Goal: Task Accomplishment & Management: Use online tool/utility

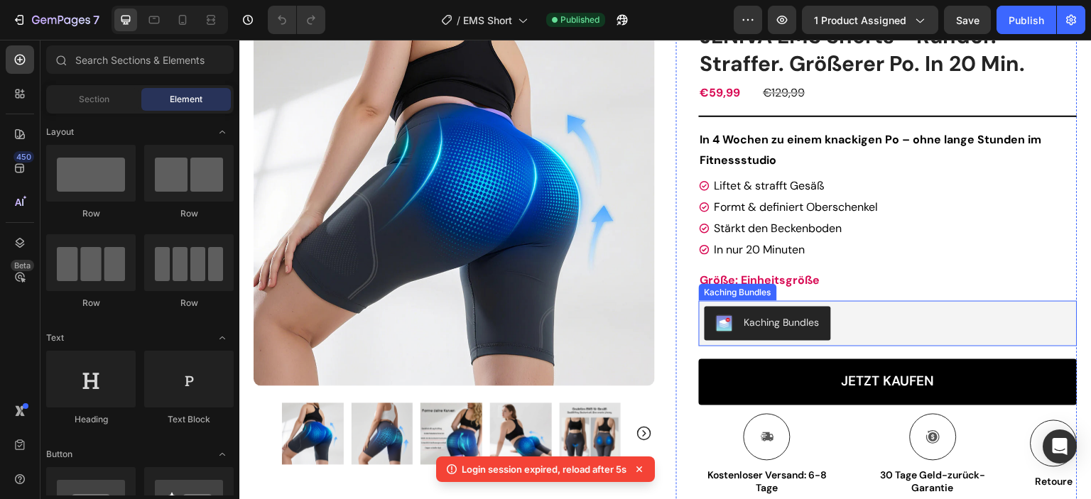
scroll to position [142, 0]
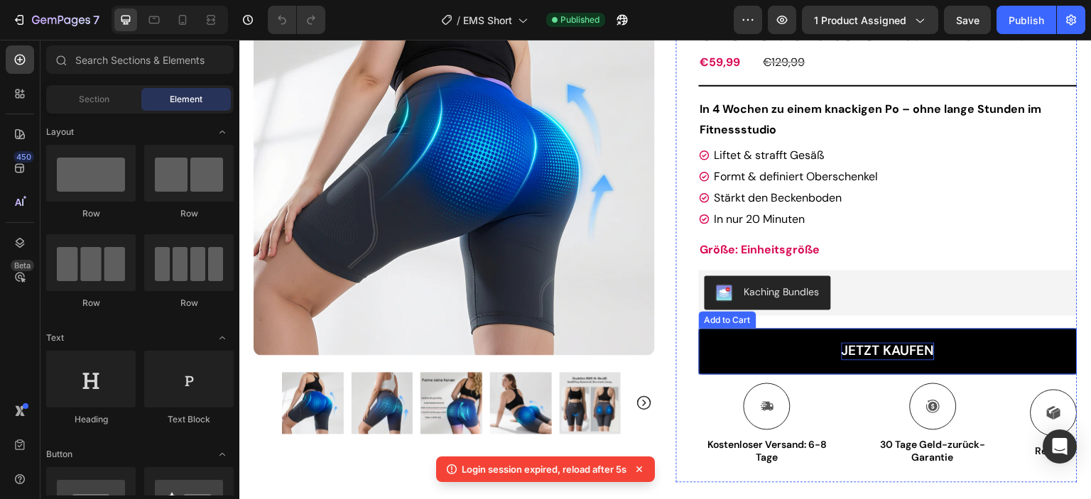
click at [908, 351] on div "JETZT KAUFEN" at bounding box center [888, 352] width 93 height 18
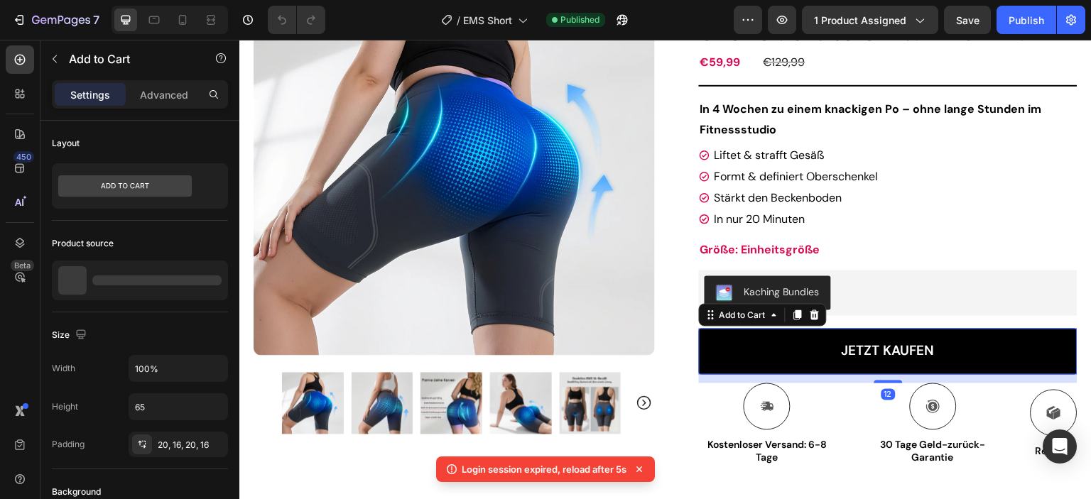
click at [972, 349] on button "JETZT KAUFEN" at bounding box center [888, 352] width 379 height 46
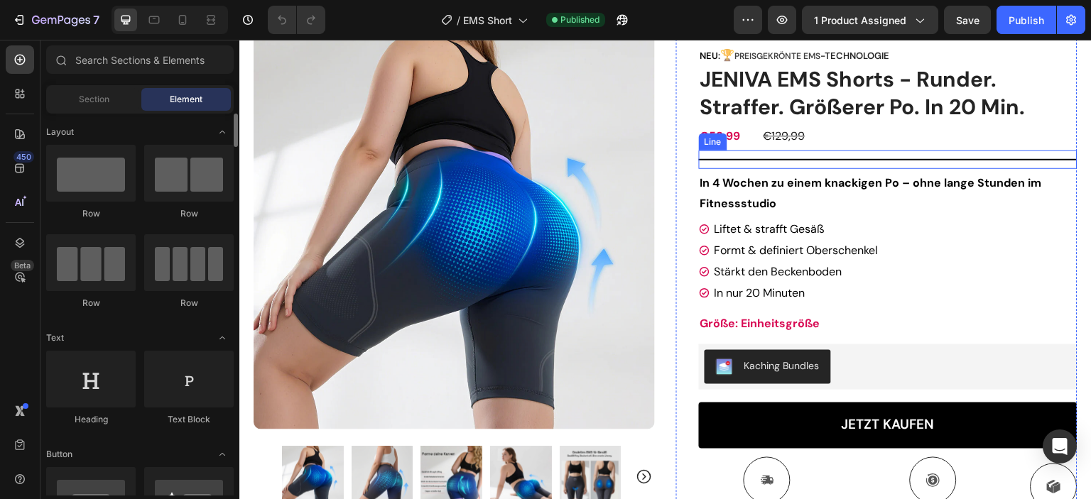
scroll to position [284, 0]
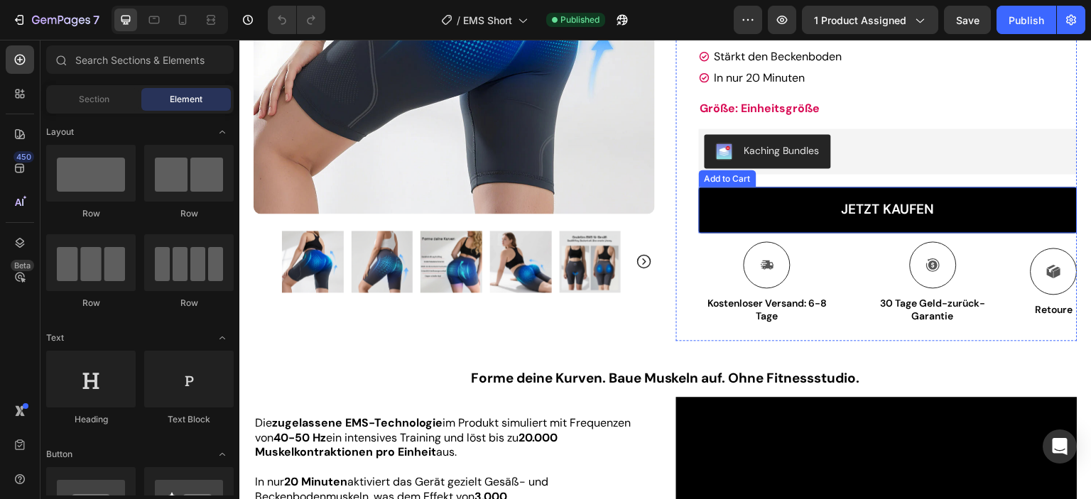
click at [955, 212] on button "JETZT KAUFEN" at bounding box center [888, 210] width 379 height 46
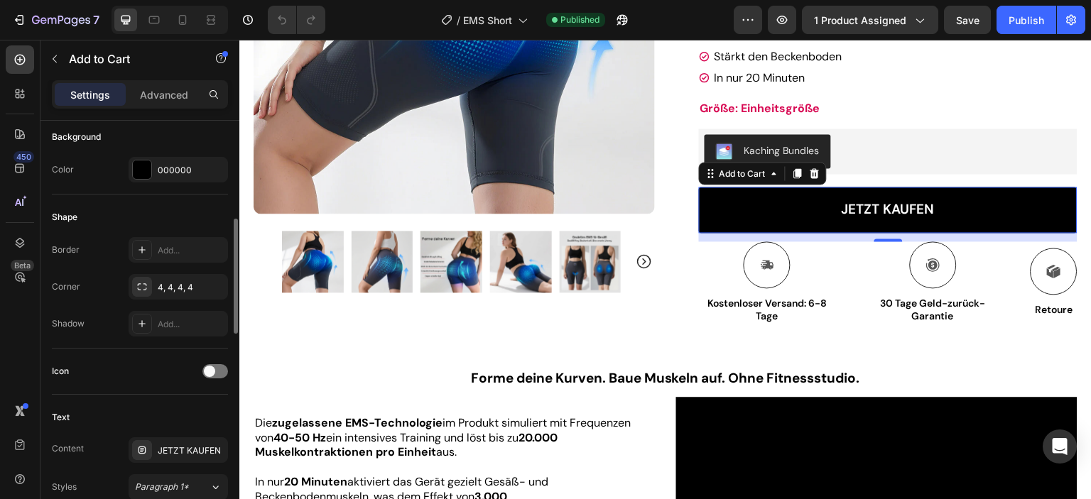
scroll to position [426, 0]
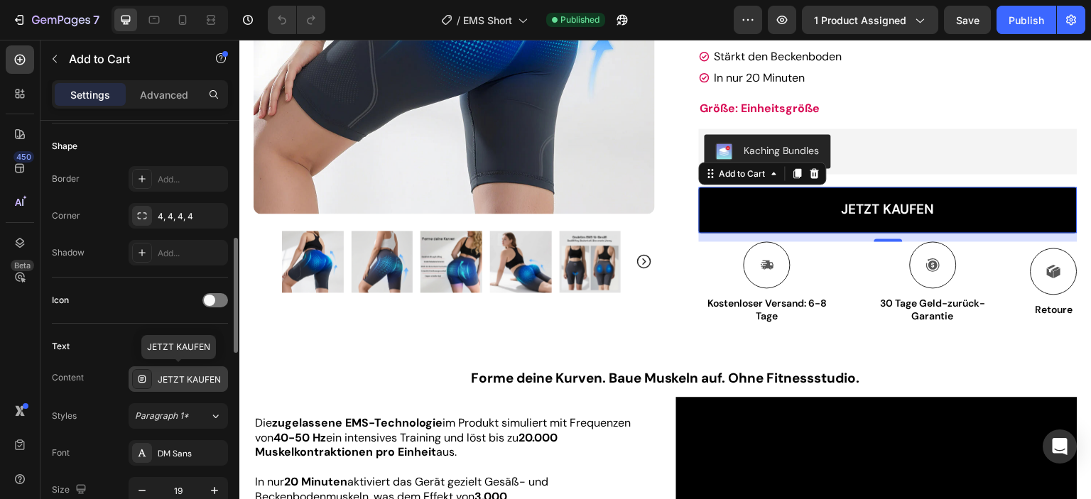
click at [193, 377] on div "JETZT KAUFEN" at bounding box center [191, 380] width 67 height 13
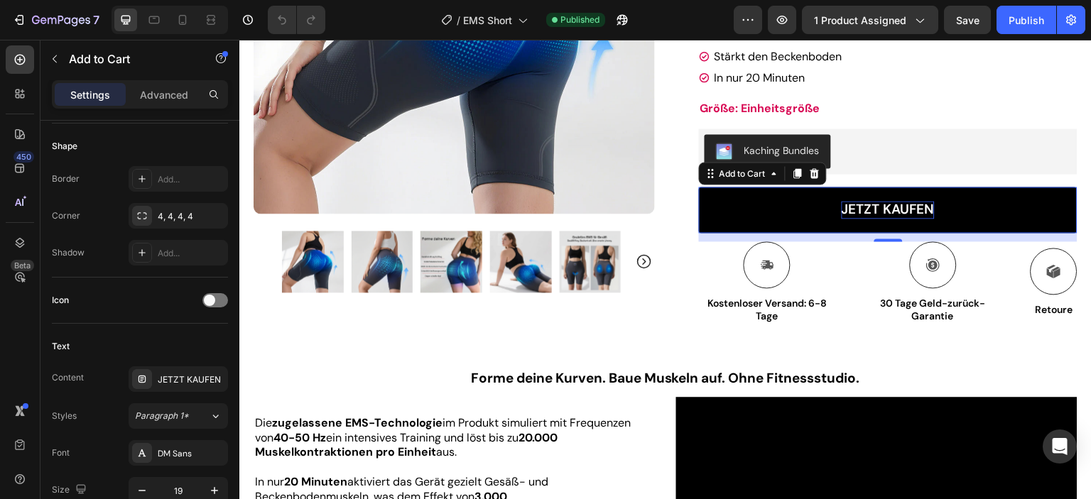
click at [922, 209] on div "JETZT KAUFEN" at bounding box center [888, 210] width 93 height 18
click at [922, 209] on p "JETZT KAUFEN" at bounding box center [888, 210] width 93 height 18
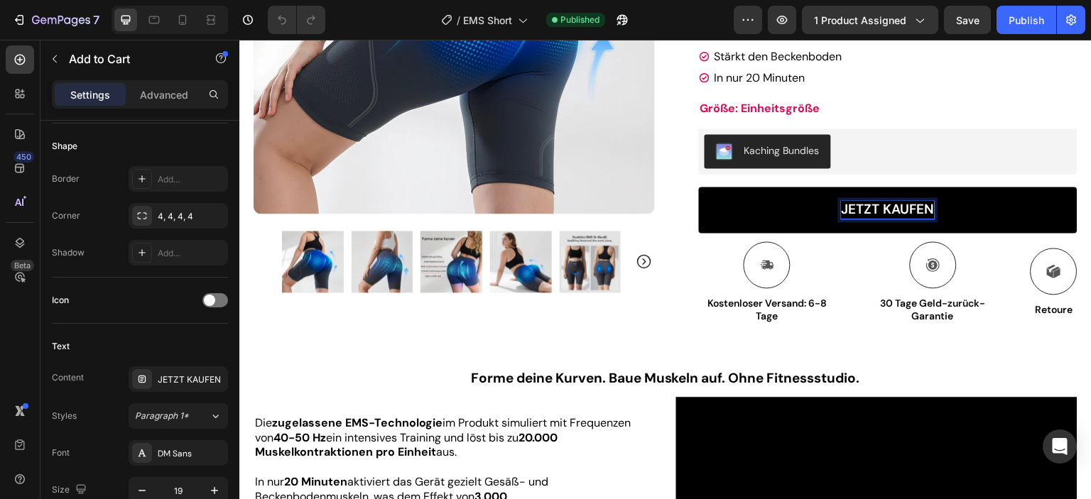
click at [922, 209] on p "JETZT KAUFEN" at bounding box center [888, 210] width 93 height 18
drag, startPoint x: 922, startPoint y: 209, endPoint x: 815, endPoint y: 207, distance: 107.3
click at [815, 207] on button "JETZT KAUFEN" at bounding box center [888, 210] width 379 height 46
click at [699, 187] on button "In" at bounding box center [888, 210] width 379 height 46
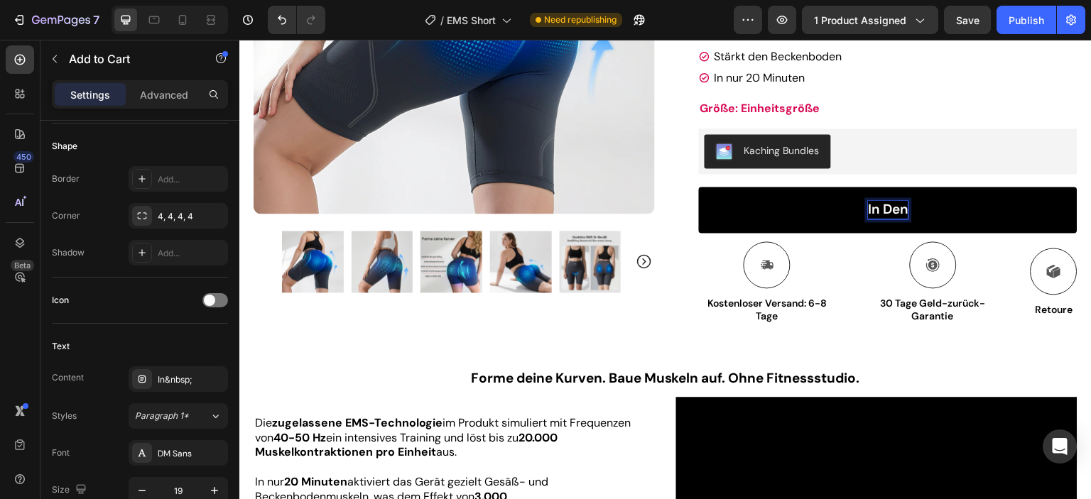
click at [699, 187] on button "In den" at bounding box center [888, 210] width 379 height 46
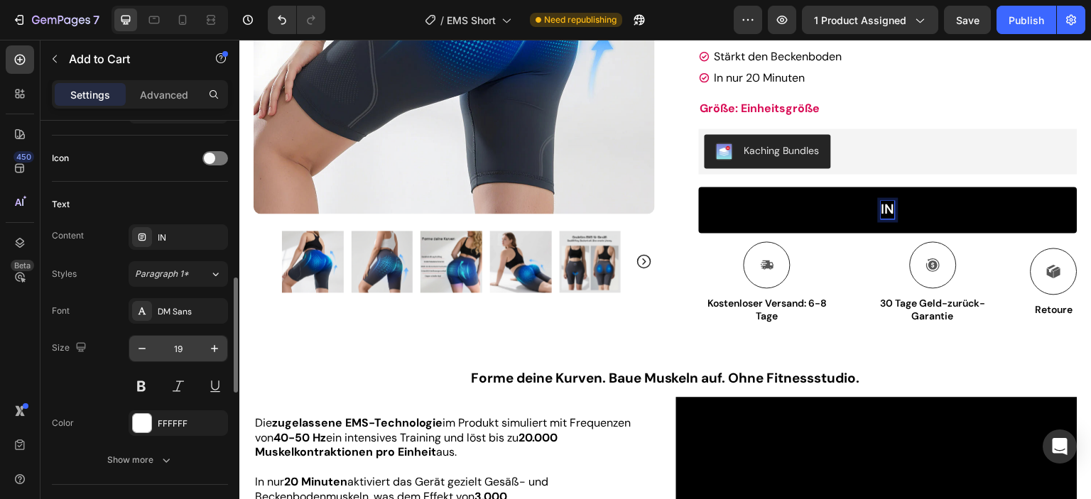
click at [699, 187] on button "IN" at bounding box center [888, 210] width 379 height 46
click at [699, 187] on button "IN DEN" at bounding box center [888, 210] width 379 height 46
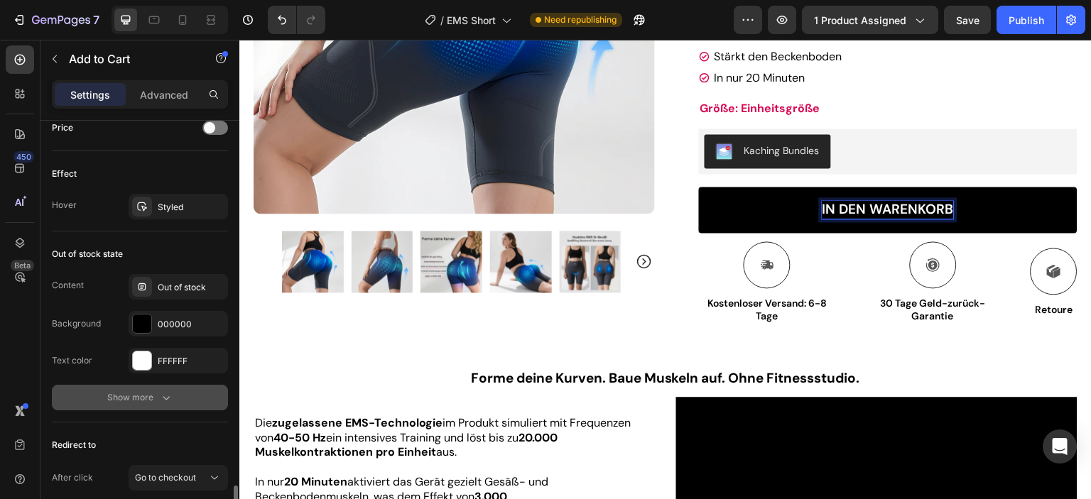
scroll to position [1099, 0]
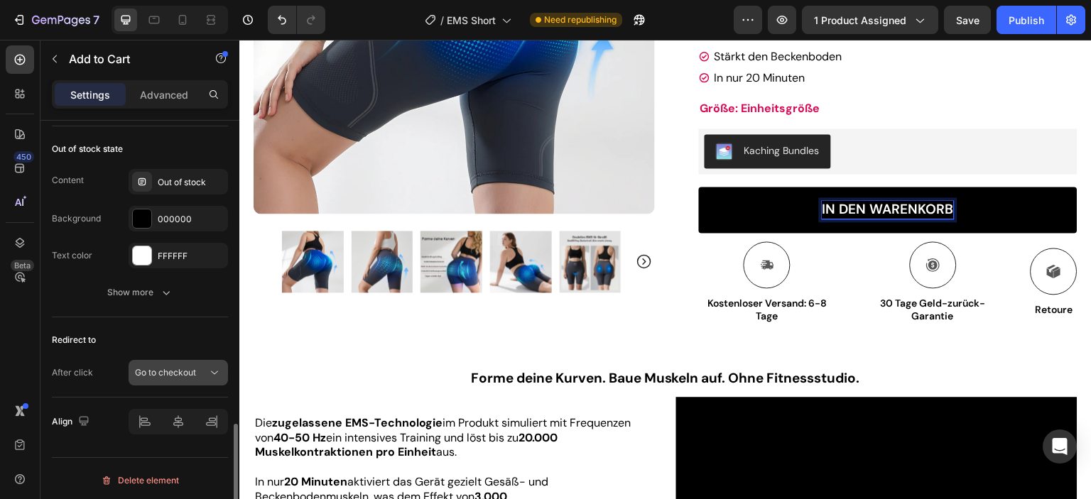
click at [185, 367] on span "Go to checkout" at bounding box center [165, 372] width 61 height 11
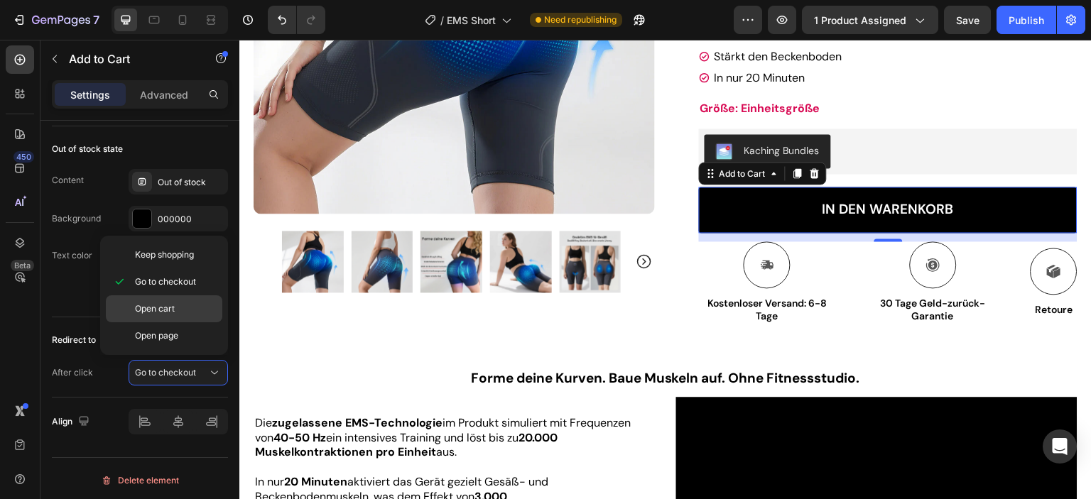
click at [163, 306] on span "Open cart" at bounding box center [155, 309] width 40 height 13
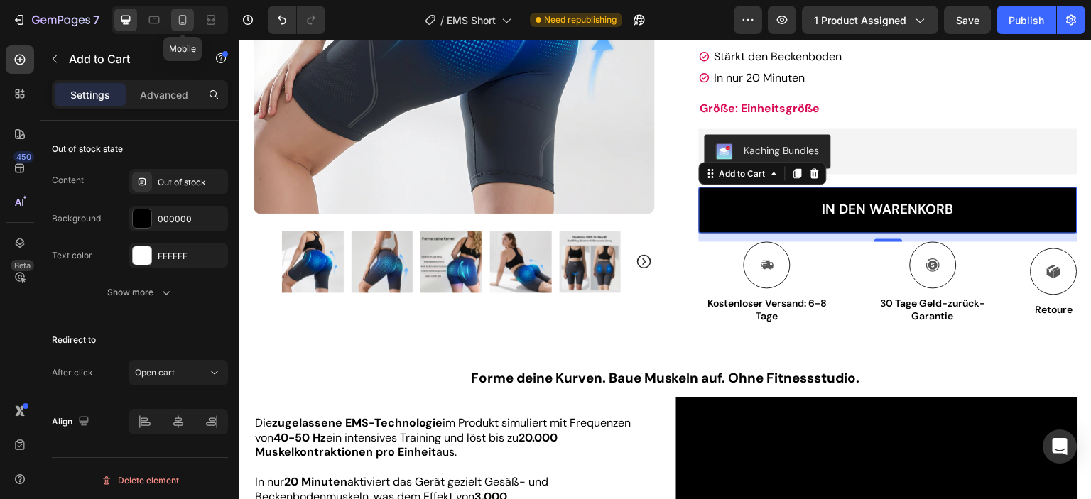
click at [181, 19] on icon at bounding box center [182, 20] width 14 height 14
type input "50"
type input "17"
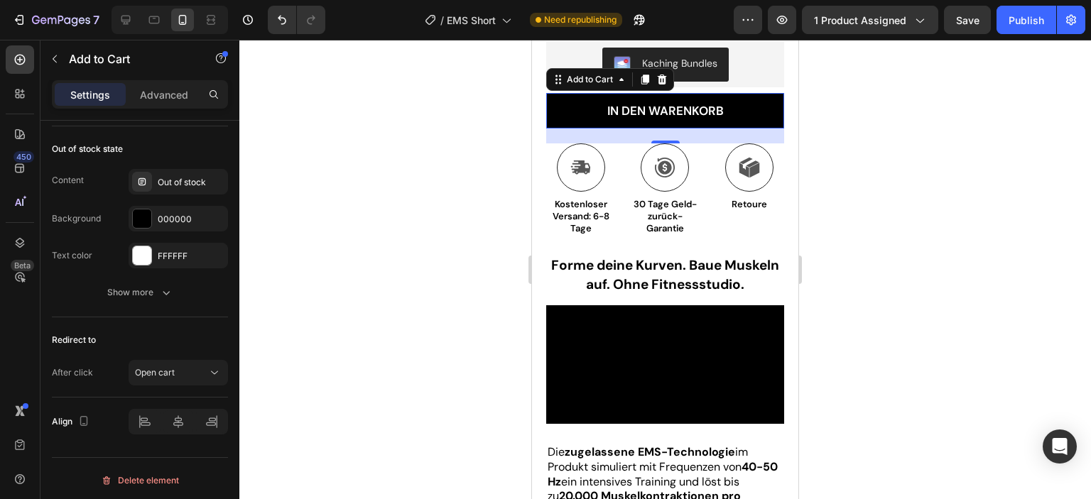
scroll to position [688, 0]
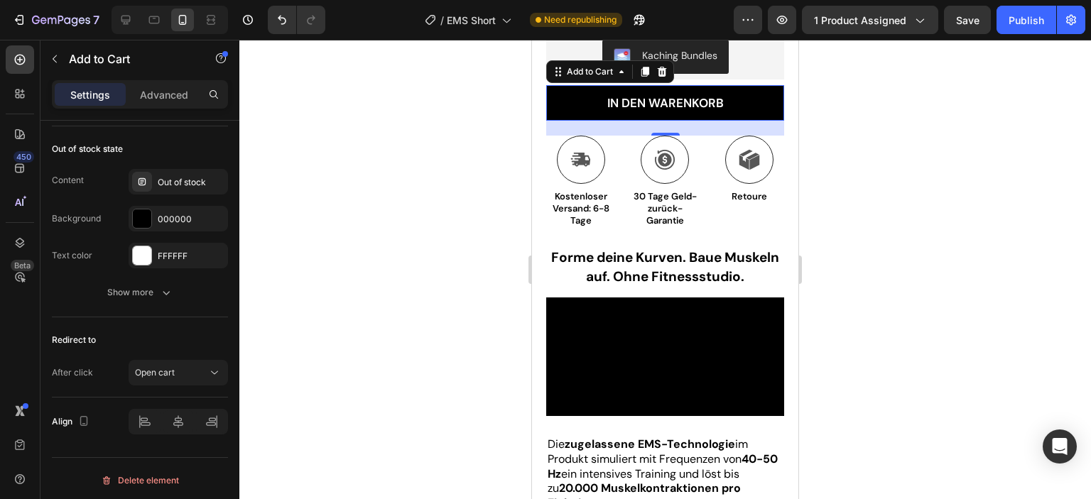
click at [752, 104] on button "IN DEN WARENKORB" at bounding box center [665, 103] width 238 height 36
click at [1028, 24] on div "Publish" at bounding box center [1026, 20] width 36 height 15
click at [1022, 18] on div "Publish" at bounding box center [1026, 20] width 36 height 15
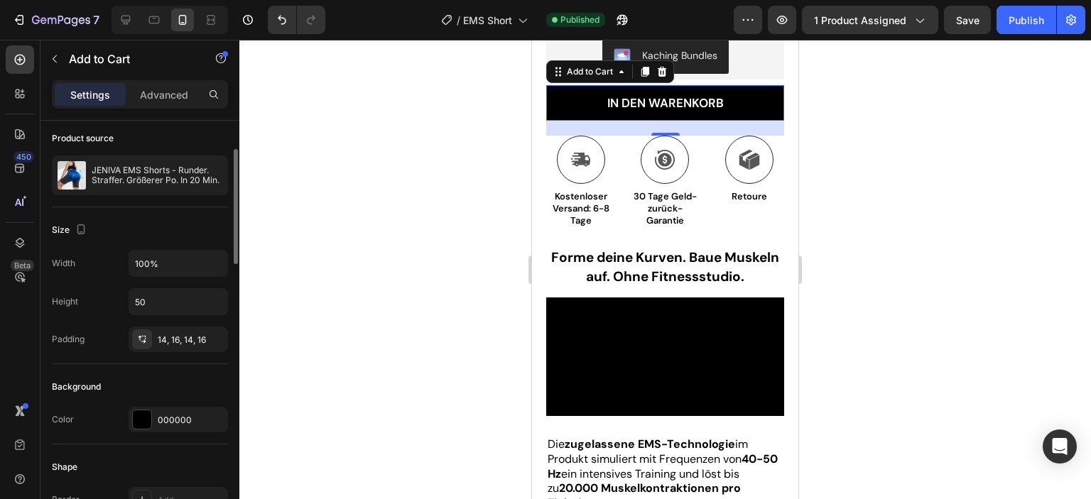
scroll to position [0, 0]
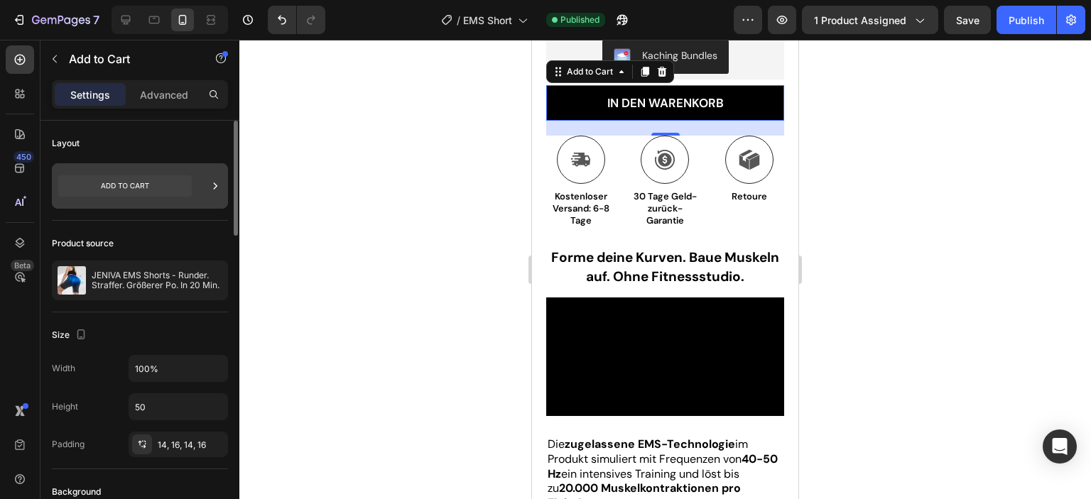
click at [128, 184] on icon at bounding box center [125, 185] width 134 height 21
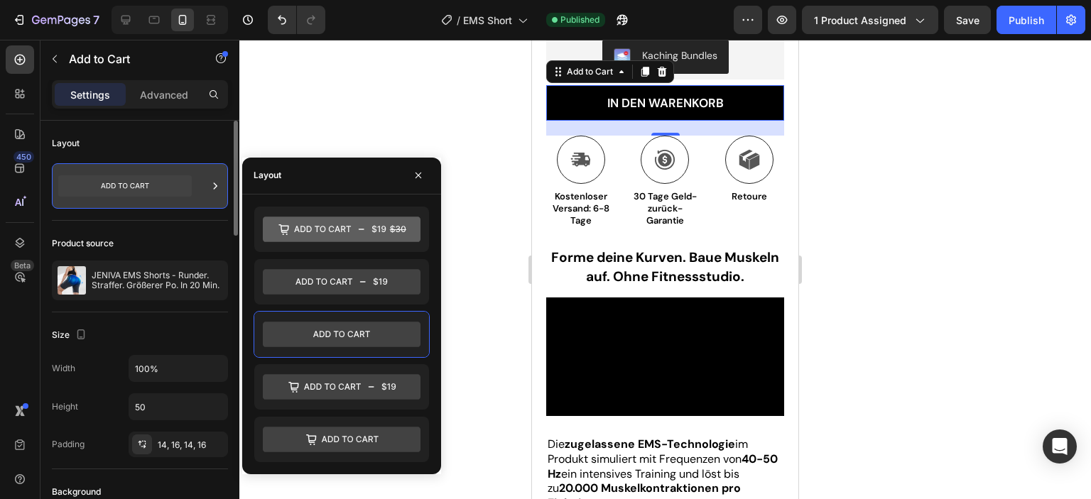
click at [128, 184] on icon at bounding box center [125, 185] width 134 height 21
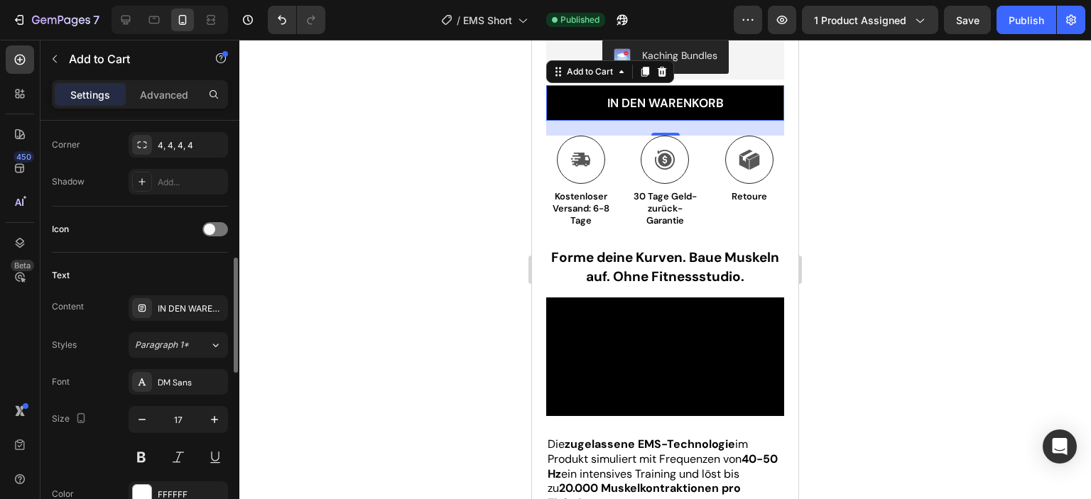
scroll to position [568, 0]
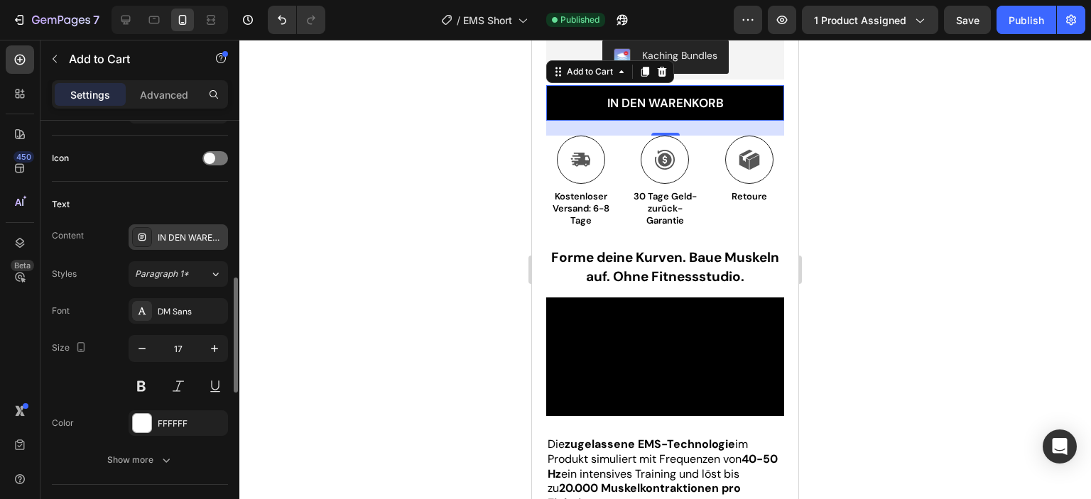
click at [144, 234] on icon at bounding box center [141, 237] width 7 height 7
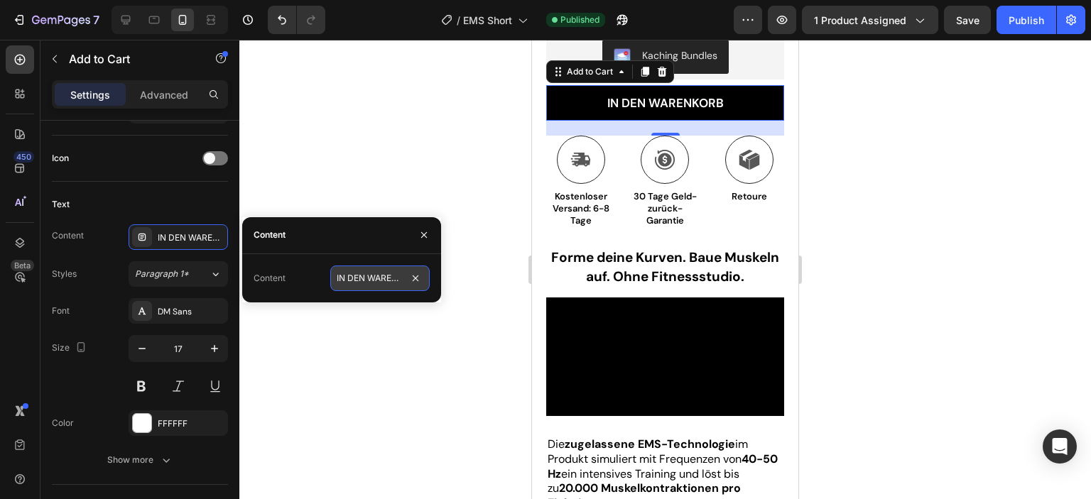
click at [338, 279] on input "IN DEN WARENKORB" at bounding box center [379, 279] width 99 height 26
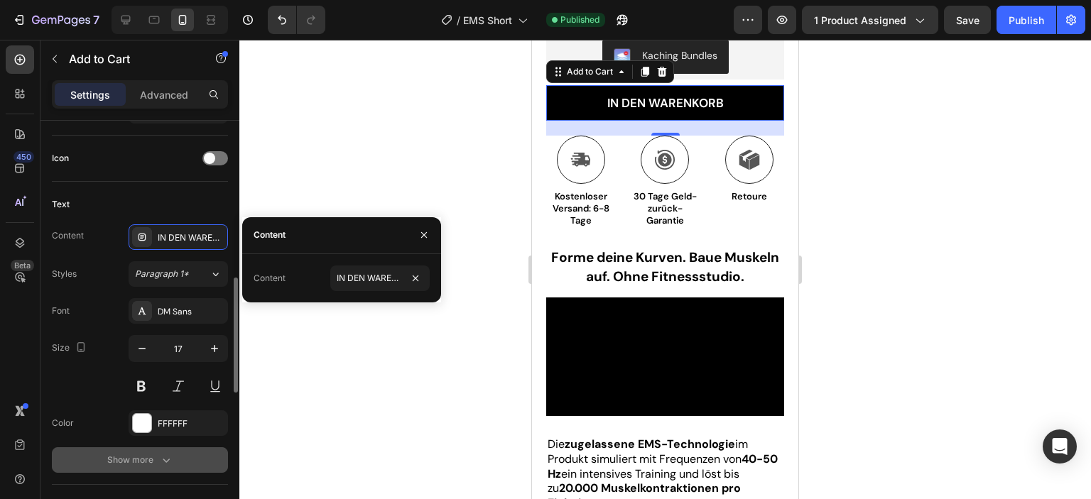
click at [140, 454] on div "Show more" at bounding box center [140, 460] width 66 height 14
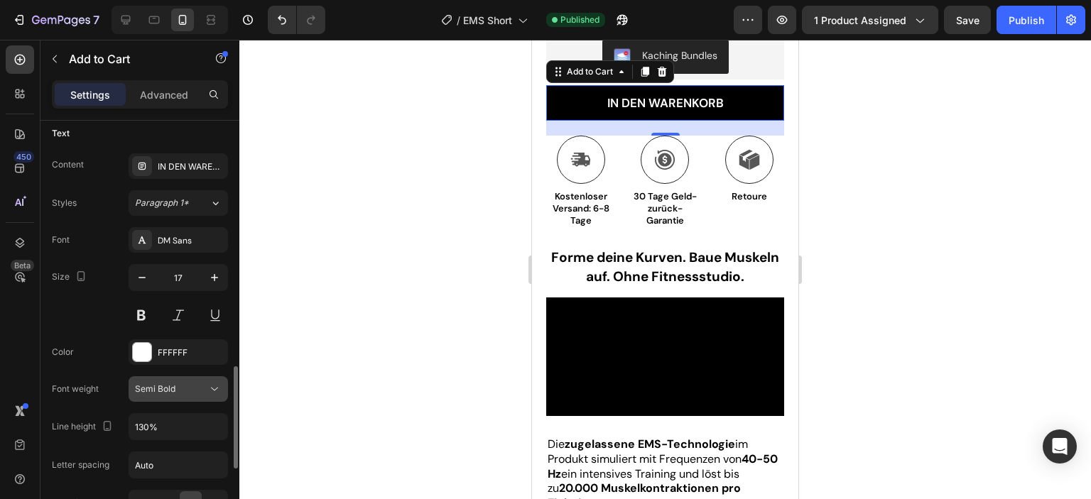
scroll to position [710, 0]
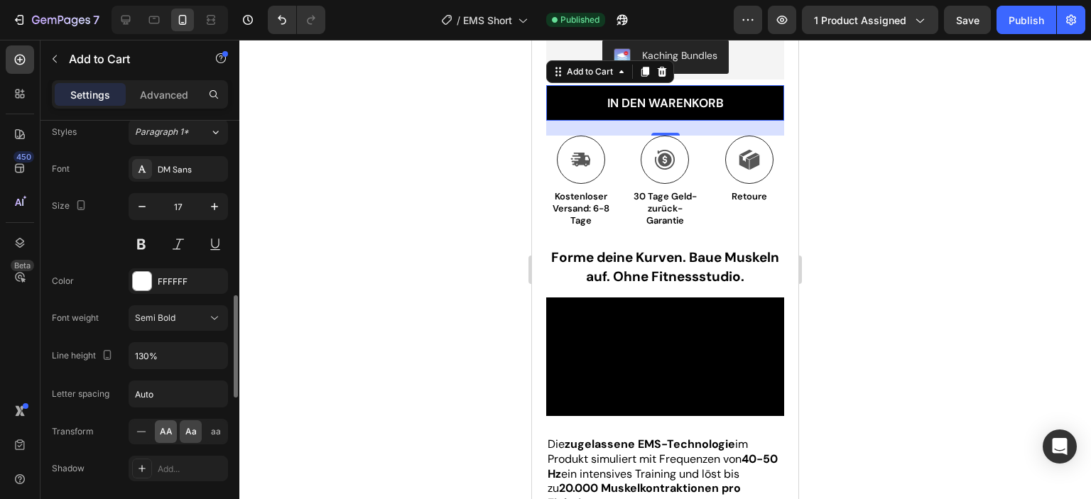
click at [165, 425] on span "AA" at bounding box center [166, 431] width 13 height 13
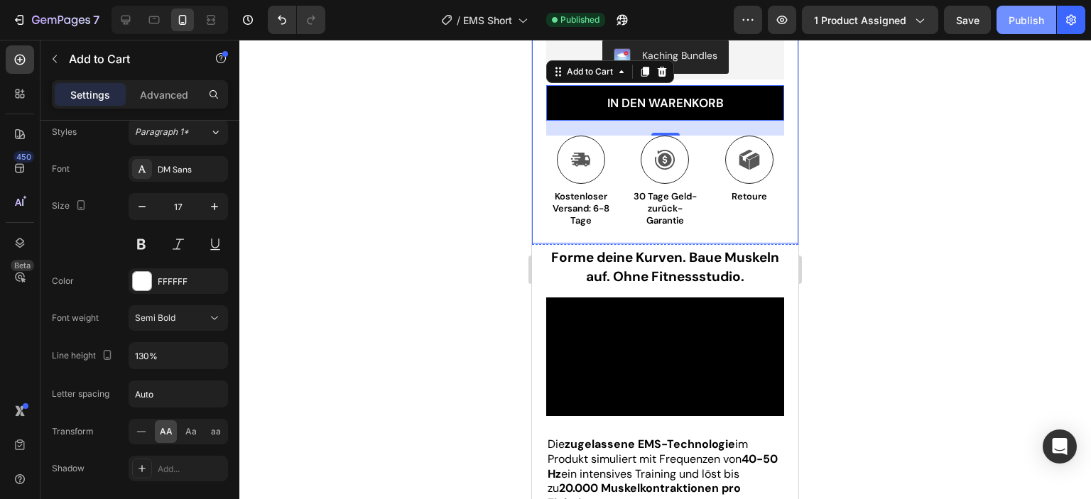
click at [1021, 16] on div "Publish" at bounding box center [1026, 20] width 36 height 15
